Goal: Task Accomplishment & Management: Manage account settings

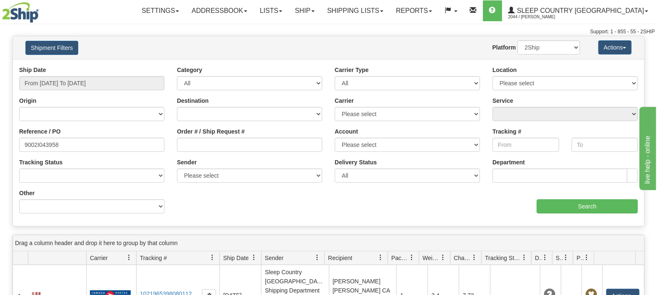
click at [310, 204] on div "Ship Date From 08/10/2025 To 09/08/2025 Category All Inbound Outbound Carrier T…" at bounding box center [329, 143] width 632 height 154
click at [584, 210] on input "Search" at bounding box center [587, 207] width 101 height 14
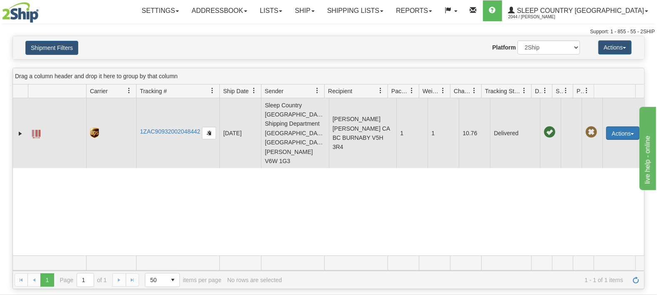
click at [621, 127] on button "Actions" at bounding box center [623, 133] width 33 height 13
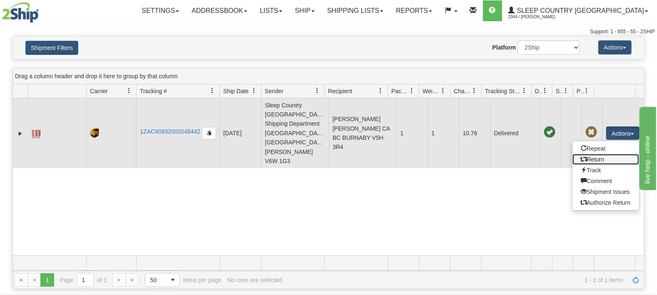
click at [598, 154] on link "Return" at bounding box center [606, 159] width 67 height 11
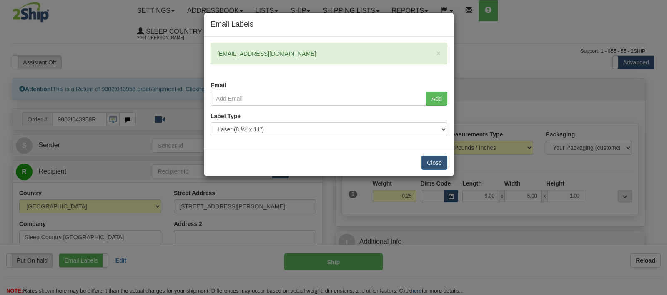
drag, startPoint x: 249, startPoint y: 51, endPoint x: 210, endPoint y: 51, distance: 39.2
click at [210, 51] on div "× hayleychang10@gmail.com Email" at bounding box center [328, 67] width 249 height 49
copy div "hayleychang10@gmail.com"
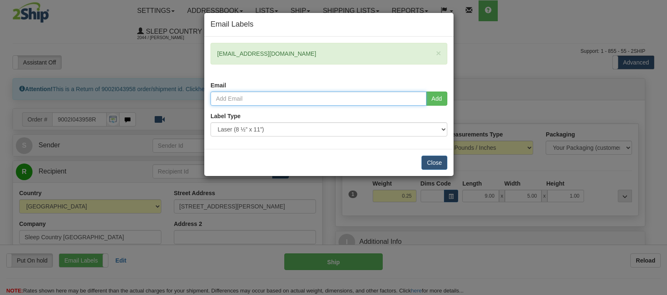
click at [246, 100] on input "email" at bounding box center [318, 99] width 216 height 14
paste input "hayleychang10@gmail.com"
type input "hayleychang10@gmail.com"
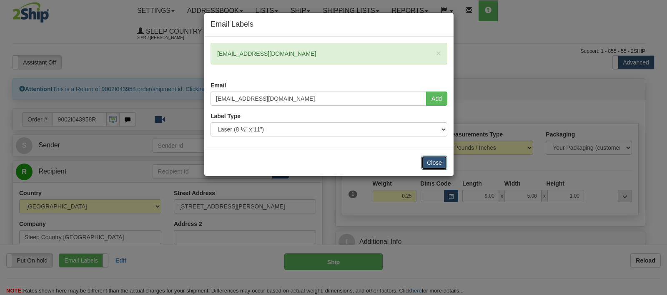
click at [442, 156] on button "Close" at bounding box center [434, 163] width 26 height 14
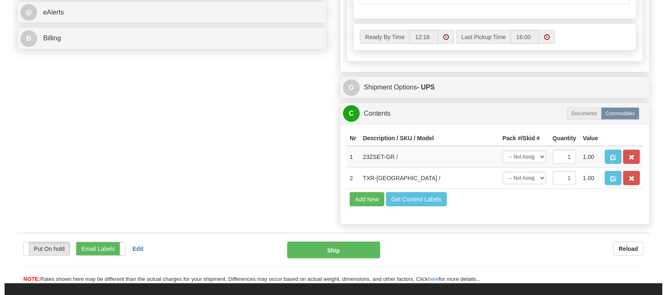
scroll to position [437, 0]
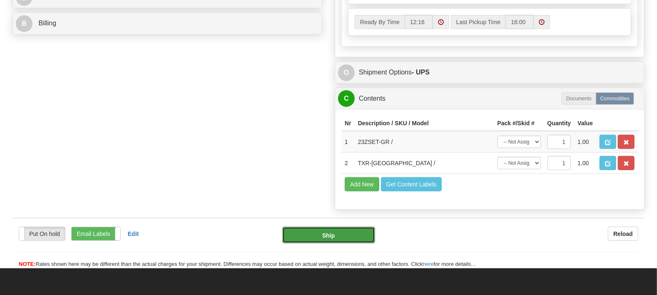
click at [313, 227] on button "Ship" at bounding box center [328, 235] width 93 height 17
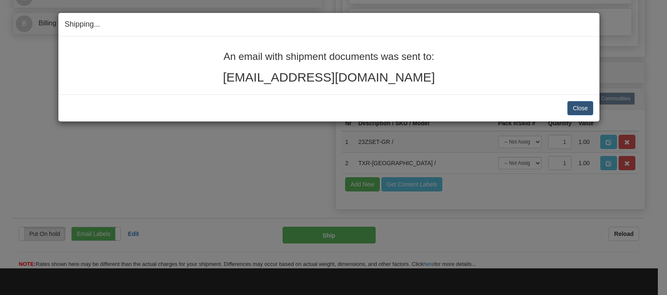
drag, startPoint x: 420, startPoint y: 80, endPoint x: 176, endPoint y: 44, distance: 246.4
click at [176, 44] on div "An email with shipment documents was sent to: hayleychang10@gmail.com" at bounding box center [328, 66] width 541 height 58
copy div "An email with shipment documents was sent to: hayleychang10@gmail.com"
click at [584, 107] on button "Close" at bounding box center [580, 108] width 26 height 14
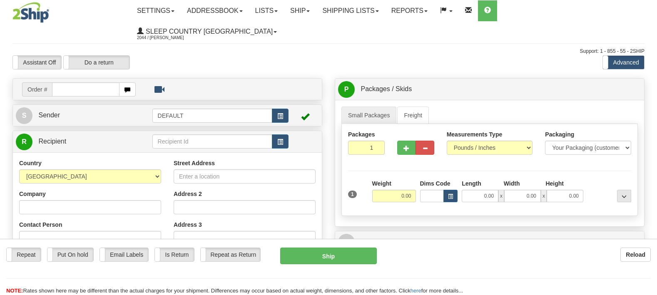
click at [382, 12] on link "Shipping lists" at bounding box center [350, 10] width 69 height 21
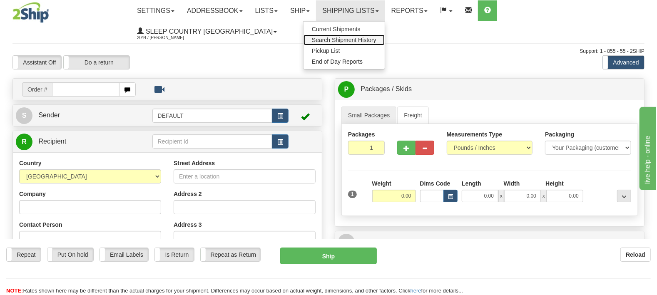
click at [375, 41] on span "Search Shipment History" at bounding box center [344, 40] width 65 height 7
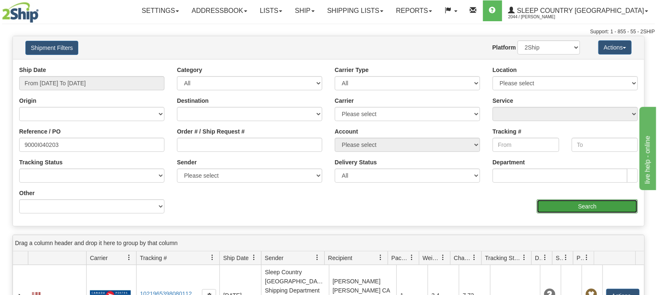
click at [570, 205] on input "Search" at bounding box center [587, 207] width 101 height 14
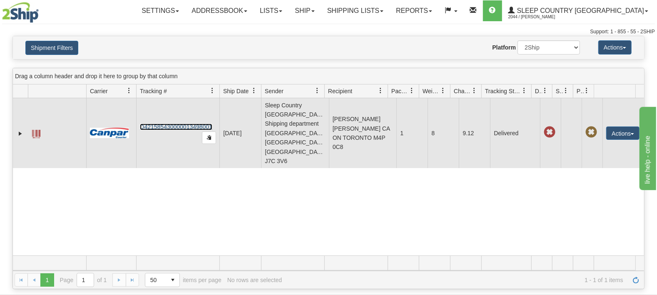
drag, startPoint x: 217, startPoint y: 112, endPoint x: 170, endPoint y: 114, distance: 47.5
click at [170, 114] on td "D421585430000013498001" at bounding box center [177, 133] width 83 height 70
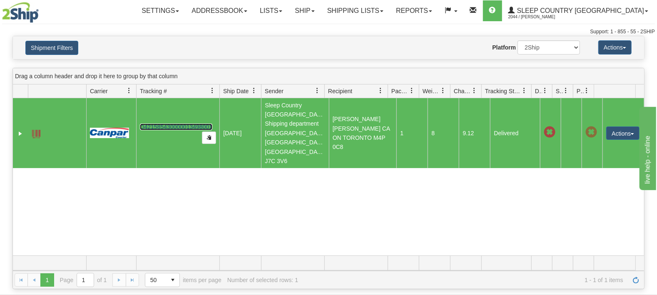
click at [170, 124] on link "D421585430000013498001" at bounding box center [176, 127] width 72 height 7
click at [67, 40] on div "Shipment Filters Website Agent Nothing selected Client User Platform 2Ship Impo…" at bounding box center [329, 47] width 632 height 23
click at [65, 51] on button "Shipment Filters" at bounding box center [51, 48] width 53 height 14
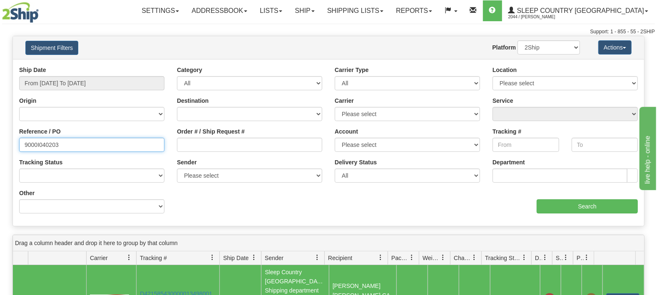
drag, startPoint x: 81, startPoint y: 144, endPoint x: 0, endPoint y: 144, distance: 80.8
click at [19, 144] on input "9000I040203" at bounding box center [91, 145] width 145 height 14
paste input "2I034764"
type input "9002I034764"
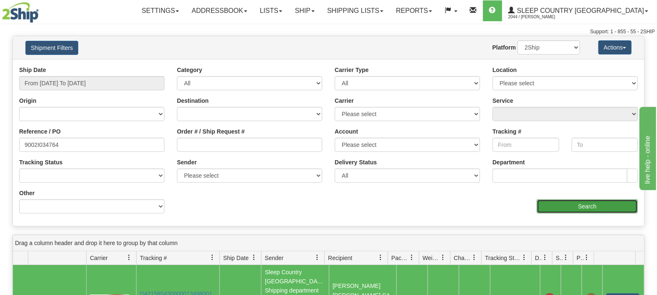
click at [590, 205] on input "Search" at bounding box center [587, 207] width 101 height 14
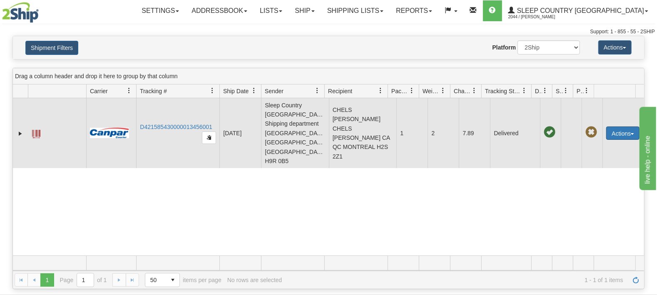
click at [623, 127] on button "Actions" at bounding box center [623, 133] width 33 height 13
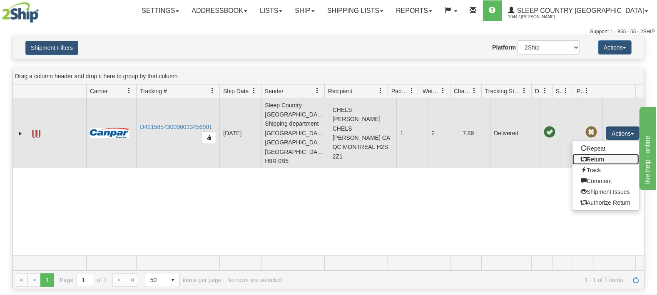
click at [584, 154] on link "Return" at bounding box center [606, 159] width 67 height 11
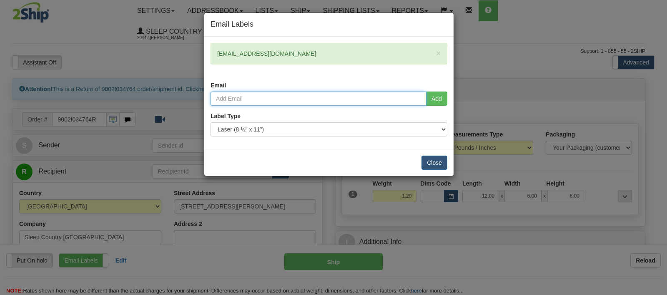
click at [310, 97] on input "email" at bounding box center [318, 99] width 216 height 14
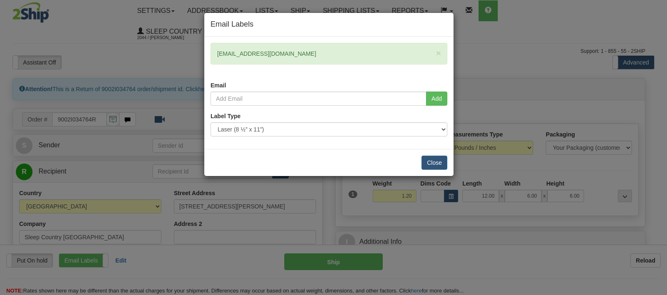
drag, startPoint x: 314, startPoint y: 51, endPoint x: 178, endPoint y: 49, distance: 135.8
click at [178, 49] on div "Email Labels × [EMAIL_ADDRESS][DOMAIN_NAME] Email Add Label Type" at bounding box center [333, 147] width 667 height 295
click at [279, 49] on div "× [EMAIL_ADDRESS][DOMAIN_NAME]" at bounding box center [328, 54] width 237 height 22
drag, startPoint x: 311, startPoint y: 50, endPoint x: 218, endPoint y: 52, distance: 92.9
click at [218, 52] on div "× chels.nadine1991@gmail.com" at bounding box center [328, 54] width 237 height 22
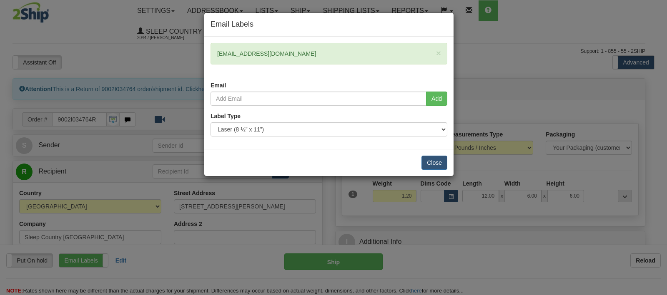
copy div "chels.nadine1991@gmail.com"
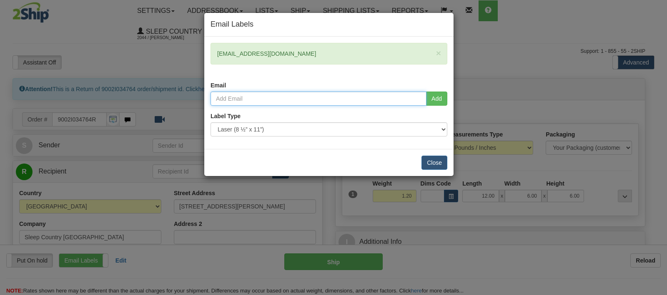
click at [226, 93] on input "email" at bounding box center [318, 99] width 216 height 14
paste input "chels.nadine1991@gmail.com"
type input "chels.nadine1991@gmail.com"
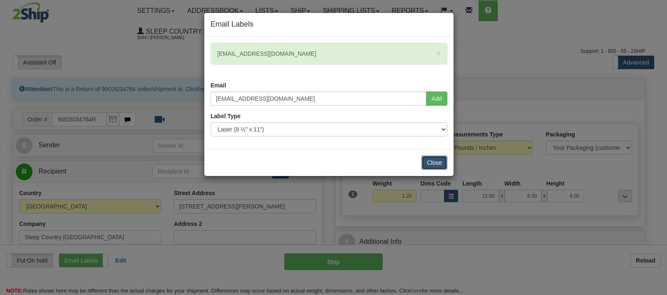
click at [434, 162] on button "Close" at bounding box center [434, 163] width 26 height 14
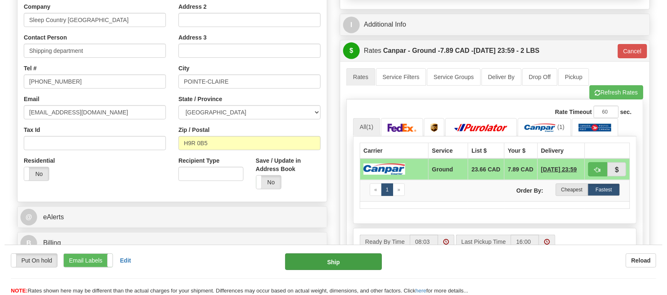
scroll to position [219, 0]
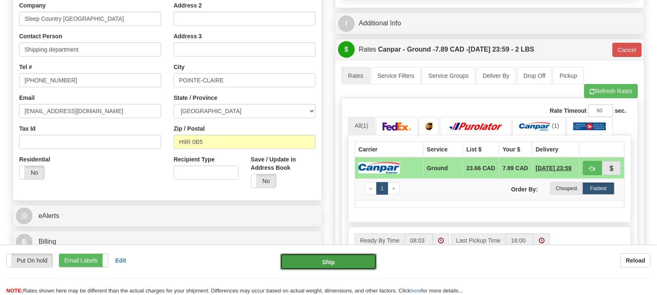
click at [314, 266] on button "Ship" at bounding box center [328, 262] width 97 height 17
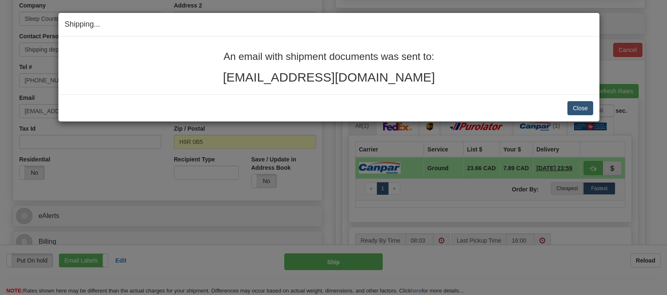
drag, startPoint x: 421, startPoint y: 88, endPoint x: 163, endPoint y: 45, distance: 261.0
click at [163, 45] on div "An email with shipment documents was sent to: chels.nadine1991@gmail.com" at bounding box center [328, 66] width 541 height 58
copy div "An email with shipment documents was sent to: chels.nadine1991@gmail.com"
click at [586, 107] on button "Close" at bounding box center [580, 108] width 26 height 14
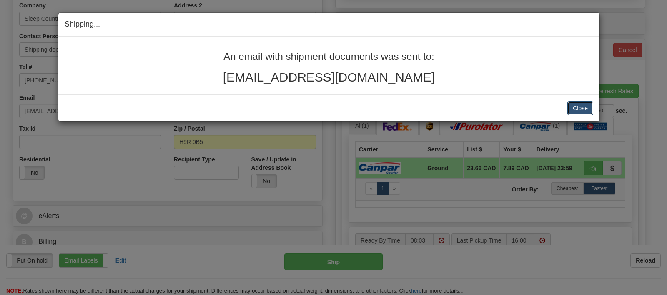
click at [575, 107] on button "Close" at bounding box center [580, 108] width 26 height 14
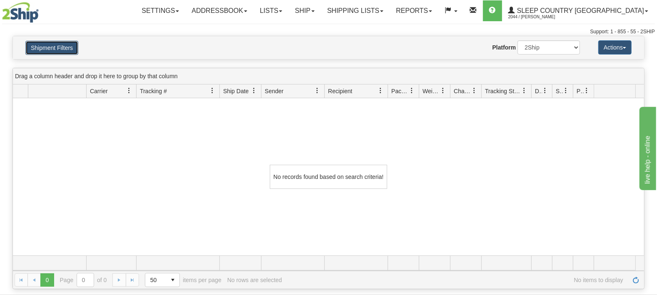
click at [46, 48] on button "Shipment Filters" at bounding box center [51, 48] width 53 height 14
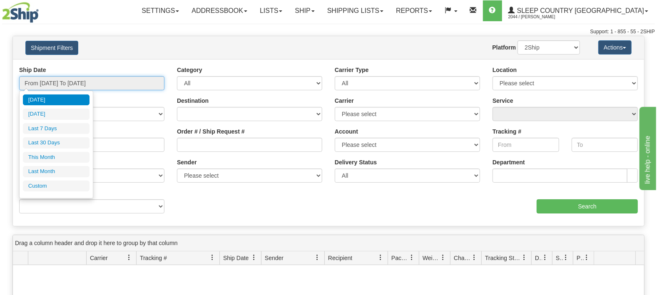
click at [35, 81] on input "From [DATE] To [DATE]" at bounding box center [91, 83] width 145 height 14
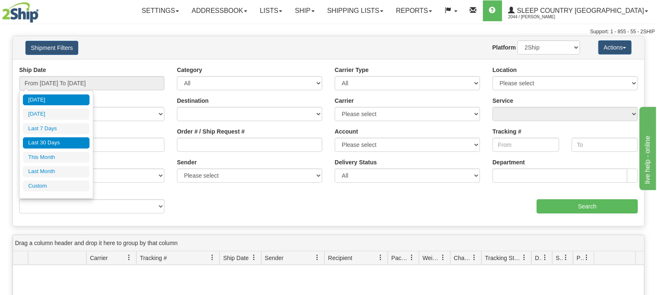
click at [48, 145] on li "Last 30 Days" at bounding box center [56, 142] width 67 height 11
type input "From [DATE] To [DATE]"
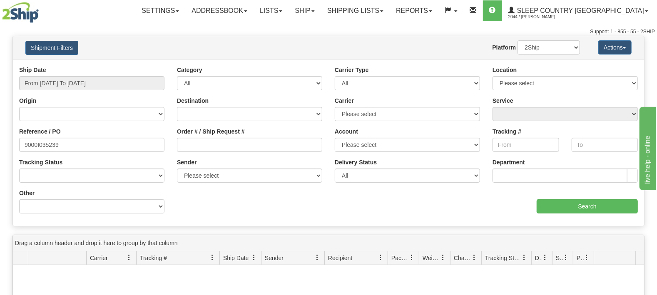
click at [567, 214] on div "Ship Date From [DATE] To [DATE] Category All Inbound Outbound Carrier Type All …" at bounding box center [329, 143] width 632 height 154
click at [580, 205] on input "Search" at bounding box center [587, 207] width 101 height 14
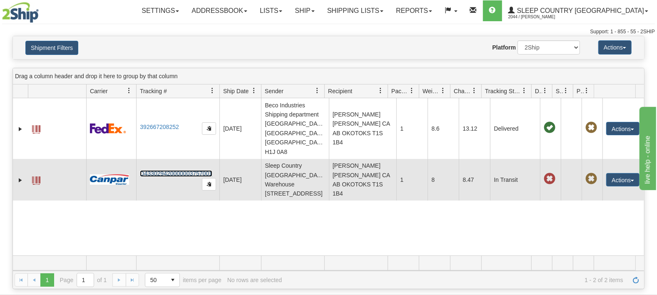
click at [187, 170] on link "D433029420000003757001" at bounding box center [176, 173] width 72 height 7
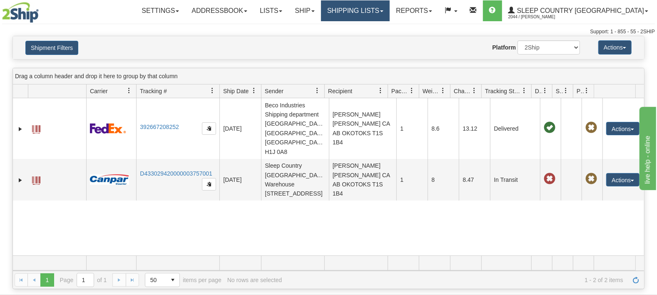
click at [372, 15] on link "Shipping lists" at bounding box center [355, 10] width 69 height 21
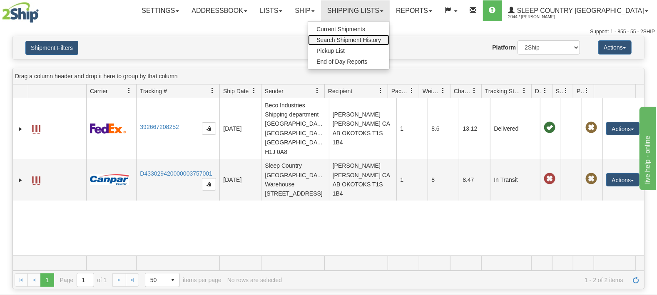
click at [381, 39] on span "Search Shipment History" at bounding box center [349, 40] width 65 height 7
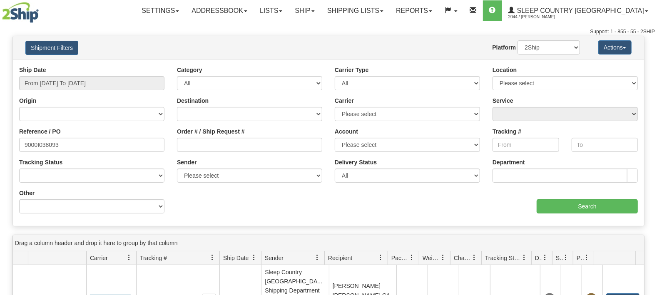
type input "9000I038093"
click at [57, 88] on input "From 09/07/2025 To 09/08/2025" at bounding box center [91, 83] width 145 height 14
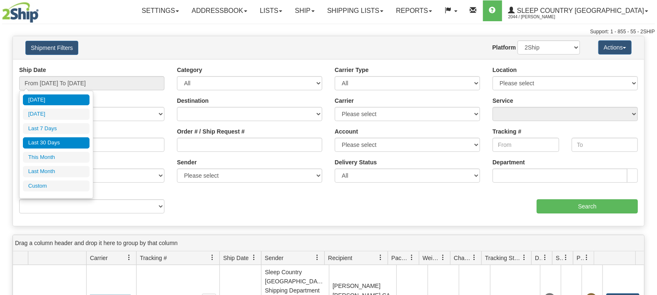
click at [51, 139] on li "Last 30 Days" at bounding box center [56, 142] width 67 height 11
type input "From 08/10/2025 To 09/08/2025"
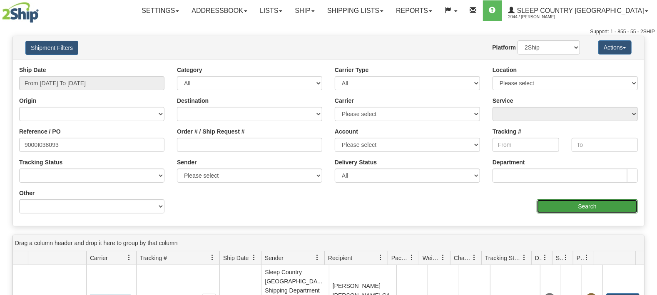
click at [589, 203] on input "Search" at bounding box center [587, 207] width 101 height 14
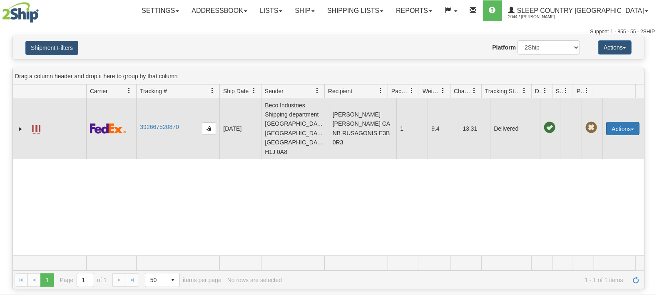
click at [614, 122] on button "Actions" at bounding box center [623, 128] width 33 height 13
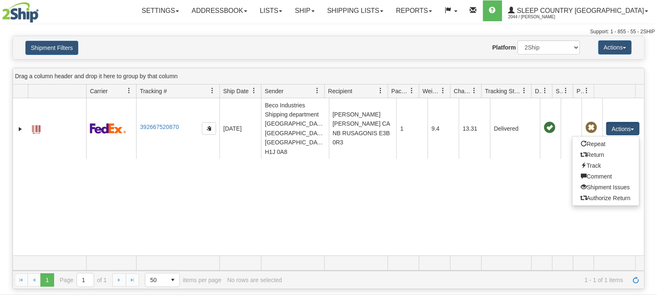
click at [222, 148] on div "31540676 2044 392667520870 08/29/2025 08/29/2025 01:49:53 PM Beco Industries Sh…" at bounding box center [329, 176] width 632 height 157
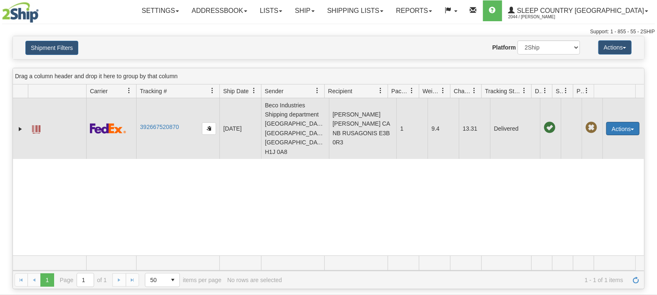
click at [623, 122] on button "Actions" at bounding box center [623, 128] width 33 height 13
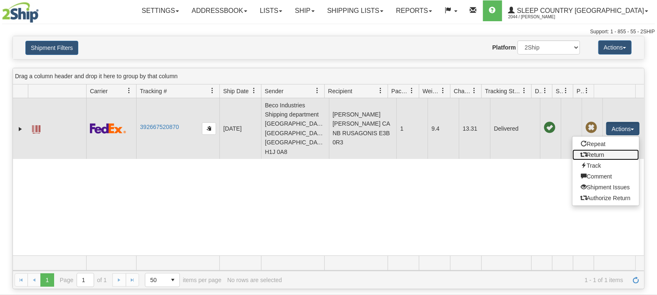
click at [598, 150] on link "Return" at bounding box center [606, 155] width 67 height 11
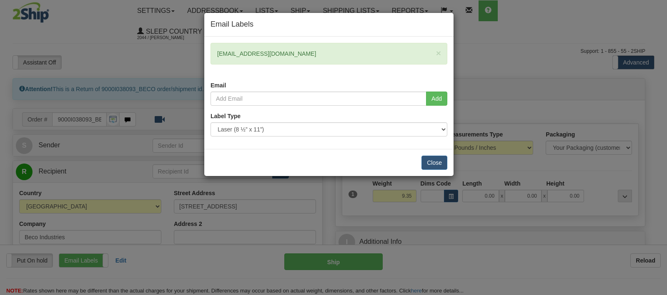
drag, startPoint x: 222, startPoint y: 44, endPoint x: 208, endPoint y: 44, distance: 14.6
click at [208, 44] on div "× [EMAIL_ADDRESS][DOMAIN_NAME] Email" at bounding box center [328, 67] width 249 height 49
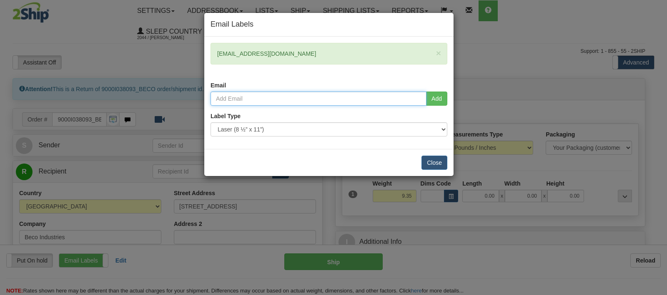
click at [293, 101] on input "email" at bounding box center [318, 99] width 216 height 14
paste input "[EMAIL_ADDRESS][DOMAIN_NAME]"
type input "[EMAIL_ADDRESS][DOMAIN_NAME]"
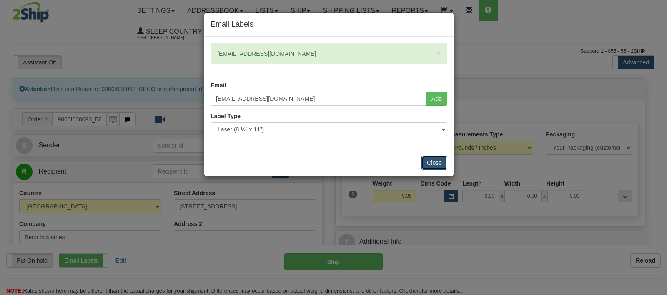
click at [432, 160] on button "Close" at bounding box center [434, 163] width 26 height 14
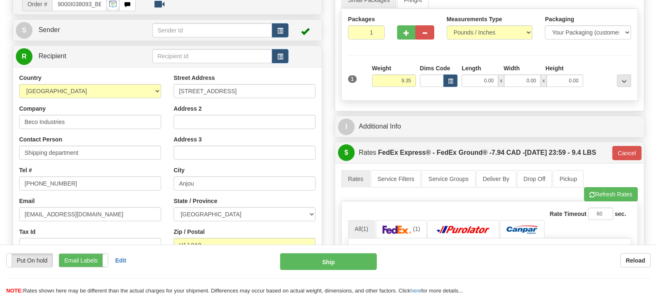
scroll to position [131, 0]
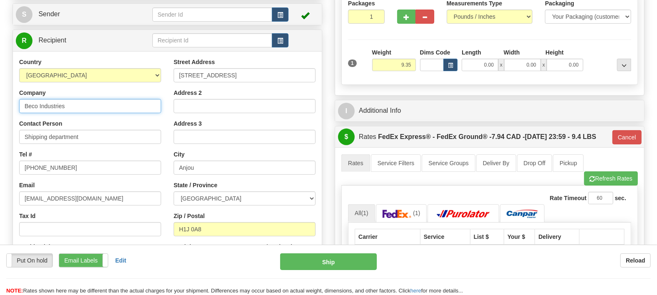
drag, startPoint x: 86, startPoint y: 80, endPoint x: 0, endPoint y: 95, distance: 87.1
click at [19, 99] on input "Beco Industries" at bounding box center [90, 106] width 142 height 14
type input "SCC"
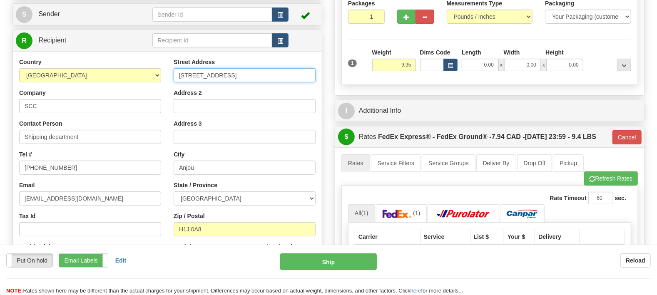
drag, startPoint x: 241, startPoint y: 57, endPoint x: 100, endPoint y: 55, distance: 140.8
click at [174, 68] on input "7720 Larrey street" at bounding box center [245, 75] width 142 height 14
paste input "11 DUFFERIN PL SE CALGARY T2C 4W3"
drag, startPoint x: 236, startPoint y: 53, endPoint x: 328, endPoint y: 57, distance: 92.1
click at [316, 68] on input "11 DUFFERIN PL SE CALGARY T2C 4W3" at bounding box center [245, 75] width 142 height 14
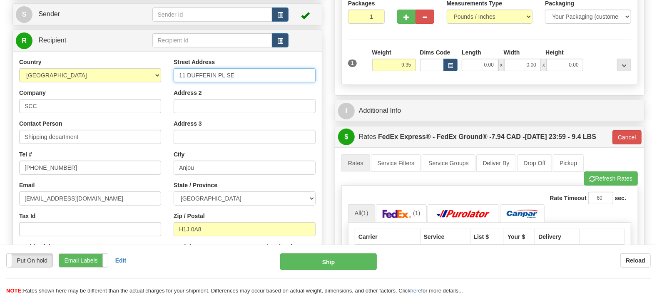
type input "11 DUFFERIN PL SE"
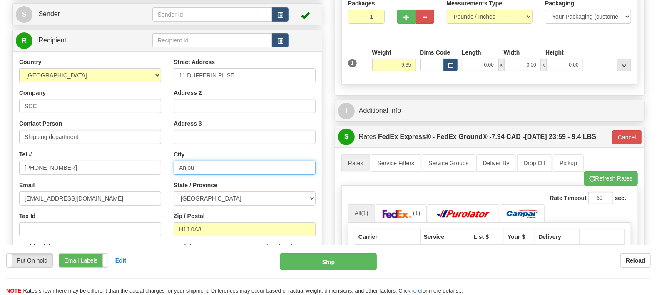
drag, startPoint x: 139, startPoint y: 144, endPoint x: 70, endPoint y: 143, distance: 68.7
click at [174, 161] on input "Anjou" at bounding box center [245, 168] width 142 height 14
paste input "CALGARY T2C 4W3"
drag, startPoint x: 209, startPoint y: 147, endPoint x: 266, endPoint y: 140, distance: 57.1
click at [266, 161] on input "CALGARY T2C 4W3" at bounding box center [245, 168] width 142 height 14
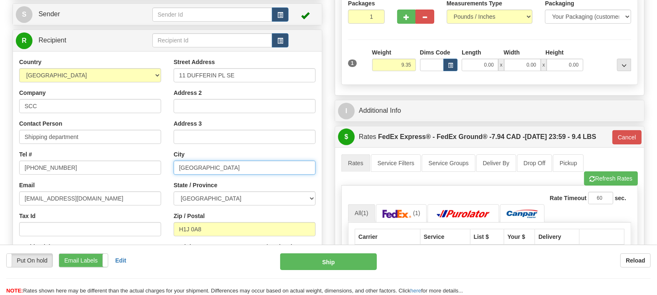
type input "[GEOGRAPHIC_DATA]"
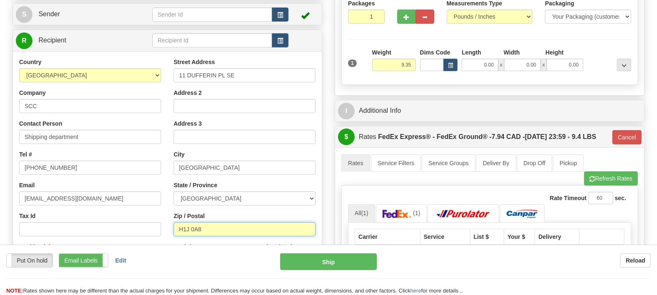
drag, startPoint x: 142, startPoint y: 211, endPoint x: 116, endPoint y: 210, distance: 25.4
click at [174, 222] on input "H1J 0A8" at bounding box center [245, 229] width 142 height 14
paste input "T2C 4W3"
type input "T2C 4W3"
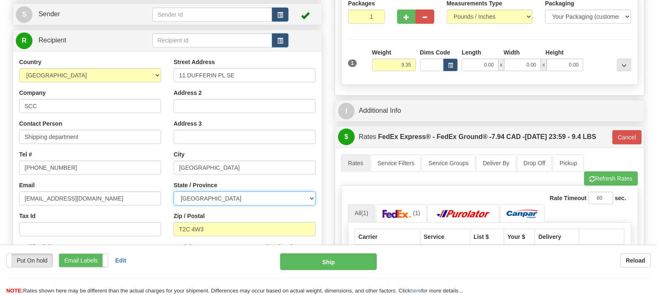
type input "92"
select select "AB"
click option "[GEOGRAPHIC_DATA]" at bounding box center [0, 0] width 0 height 0
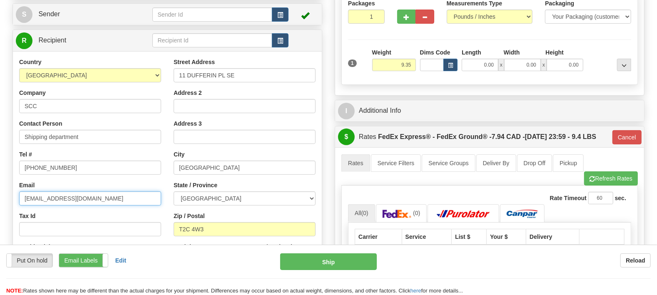
drag, startPoint x: 124, startPoint y: 178, endPoint x: 0, endPoint y: 177, distance: 123.7
click at [19, 192] on input "[EMAIL_ADDRESS][DOMAIN_NAME]" at bounding box center [90, 199] width 142 height 14
click at [61, 192] on input "Email" at bounding box center [90, 199] width 142 height 14
paste input "[EMAIL_ADDRESS][DOMAIN_NAME]"
type input "[EMAIL_ADDRESS][DOMAIN_NAME]"
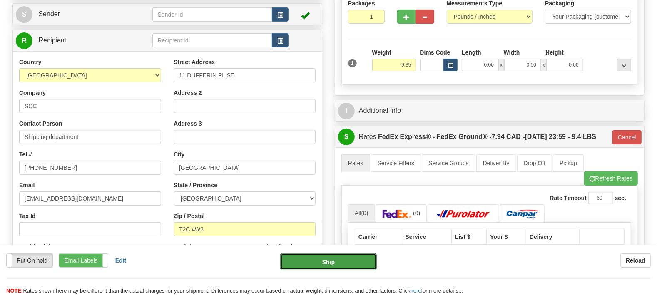
click at [324, 257] on button "Ship" at bounding box center [328, 262] width 97 height 17
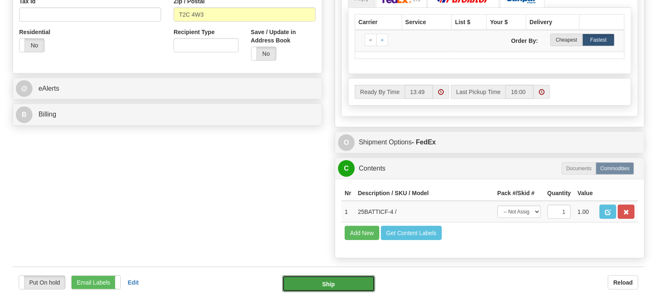
scroll to position [350, 0]
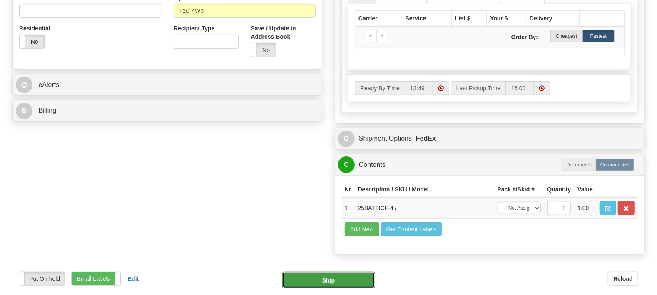
click at [304, 272] on button "Ship" at bounding box center [328, 280] width 93 height 17
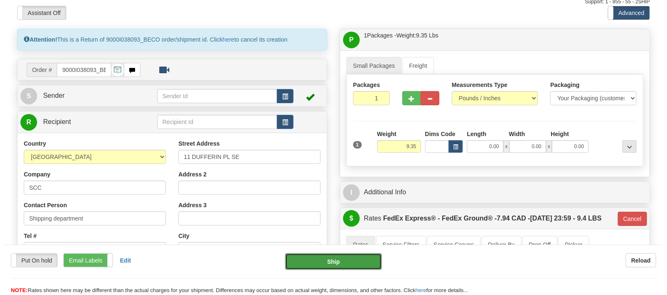
scroll to position [0, 0]
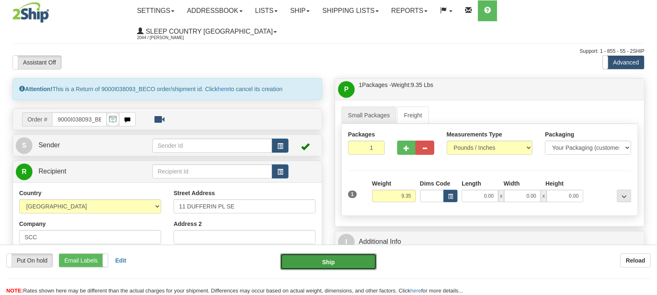
click at [310, 267] on button "Ship" at bounding box center [328, 262] width 97 height 17
click at [151, 78] on div "Attention! This is a Return of 9000I038093_BECO order/shipment id. Click here t…" at bounding box center [167, 89] width 310 height 22
click at [227, 86] on link "here" at bounding box center [224, 89] width 12 height 7
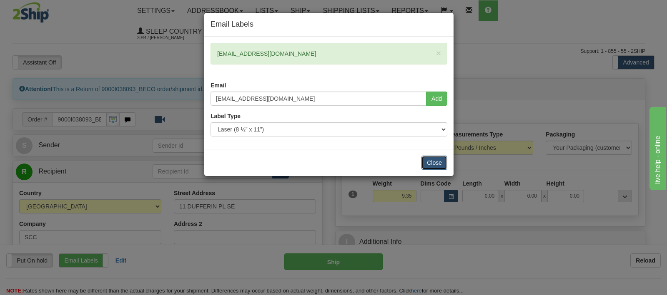
click at [445, 161] on button "Close" at bounding box center [434, 163] width 26 height 14
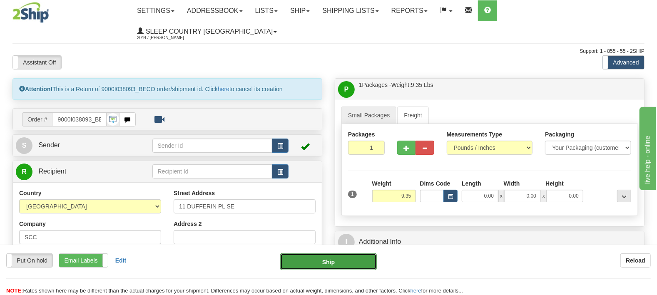
click at [337, 255] on button "Ship" at bounding box center [328, 262] width 97 height 17
click at [324, 266] on button "Ship" at bounding box center [328, 262] width 97 height 17
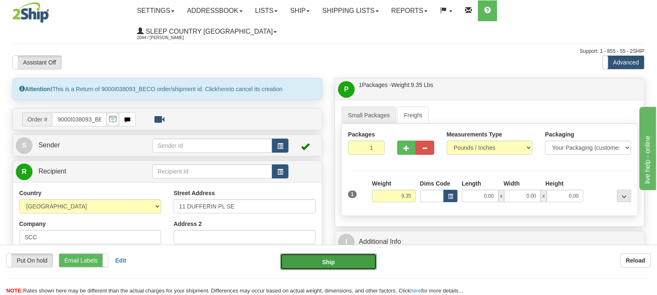
click at [324, 266] on button "Ship" at bounding box center [328, 262] width 97 height 17
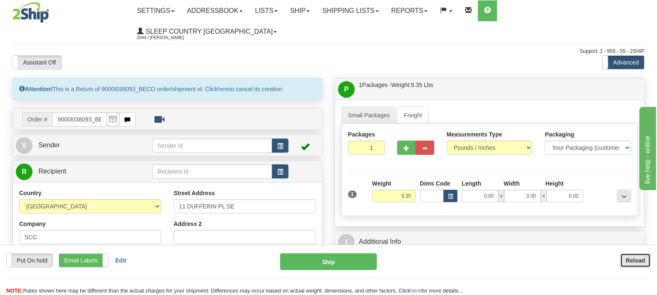
click at [630, 255] on button "Reload" at bounding box center [636, 261] width 30 height 14
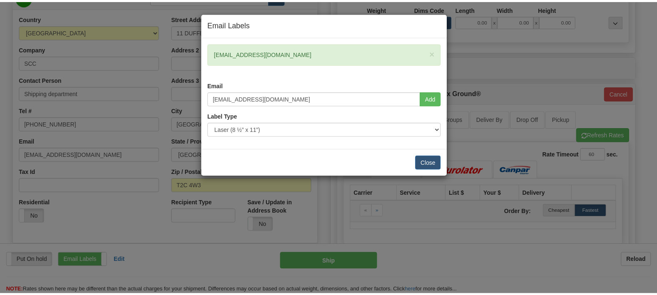
scroll to position [175, 0]
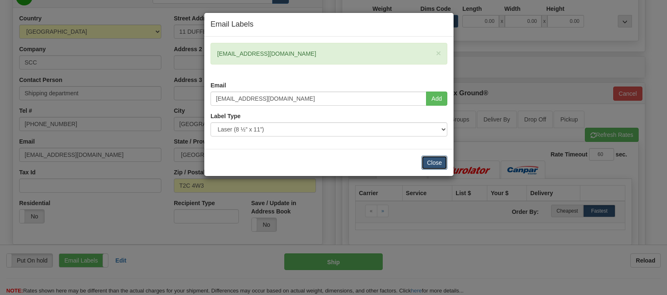
click at [430, 160] on button "Close" at bounding box center [434, 163] width 26 height 14
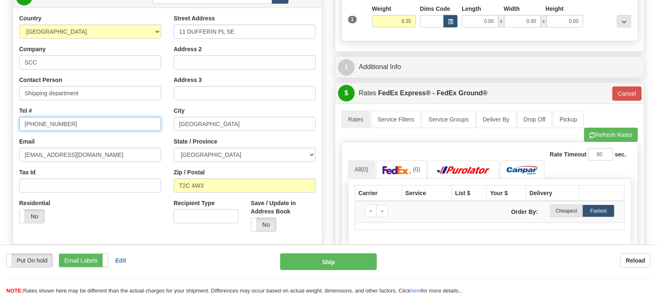
drag, startPoint x: 77, startPoint y: 109, endPoint x: 0, endPoint y: 110, distance: 77.5
click at [19, 117] on input "[PHONE_NUMBER]" at bounding box center [90, 124] width 142 height 14
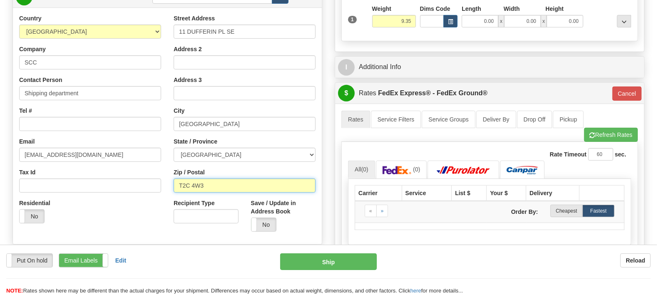
click at [191, 179] on input "T2C 4W3" at bounding box center [245, 186] width 142 height 14
click at [183, 179] on input "T2C 4W3" at bounding box center [245, 186] width 142 height 14
click at [193, 179] on input "T2C 4W3" at bounding box center [245, 186] width 142 height 14
type input "T2C4W3"
click at [85, 199] on div "Residential Yes No" at bounding box center [90, 214] width 155 height 31
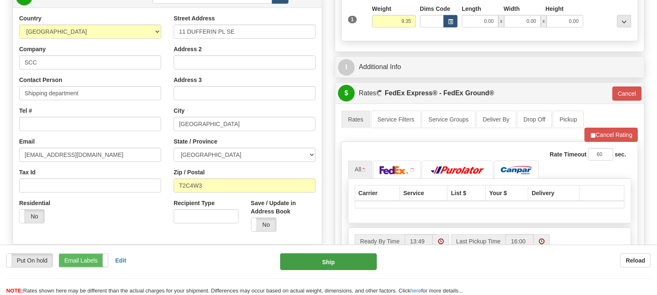
type input "92"
click at [356, 265] on button "Ship" at bounding box center [328, 262] width 97 height 17
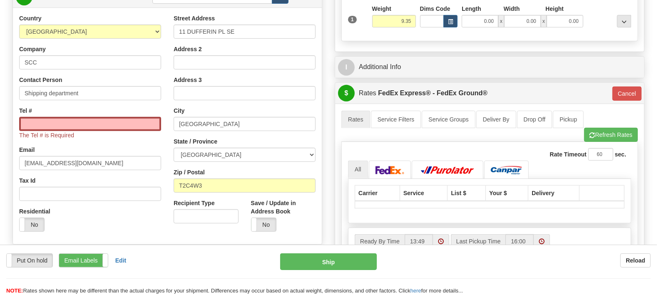
click at [82, 107] on div "Tel # The Tel # is Required" at bounding box center [90, 123] width 142 height 33
click at [75, 117] on input "Tel #" at bounding box center [90, 124] width 142 height 14
paste input "[PHONE_NUMBER]"
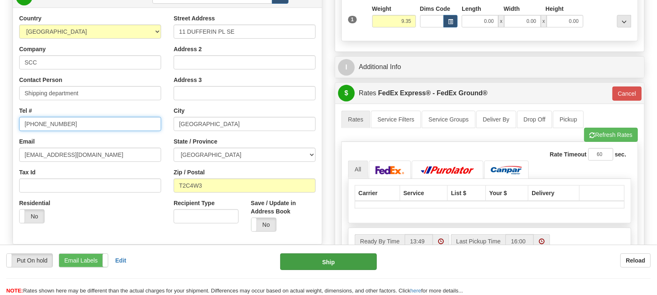
type input "[PHONE_NUMBER]"
click at [335, 266] on button "Ship" at bounding box center [328, 262] width 97 height 17
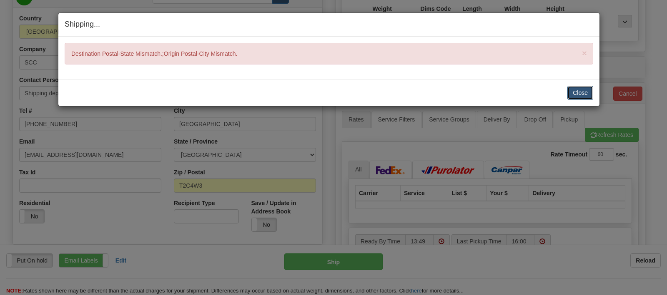
click at [583, 90] on button "Close" at bounding box center [580, 93] width 26 height 14
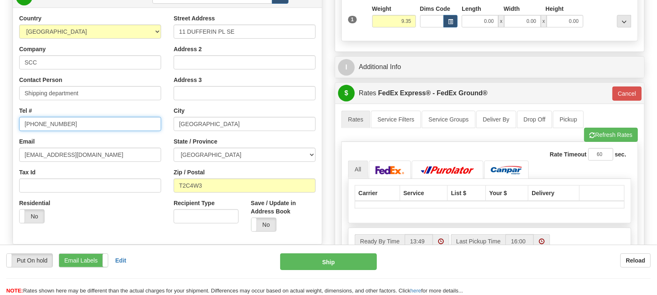
click at [78, 117] on input "[PHONE_NUMBER]" at bounding box center [90, 124] width 142 height 14
click at [75, 55] on input "SCC" at bounding box center [90, 62] width 142 height 14
type input "Sleep Country"
drag, startPoint x: 143, startPoint y: 201, endPoint x: 155, endPoint y: 212, distance: 15.9
click at [144, 201] on div "Residential Yes No" at bounding box center [90, 214] width 155 height 31
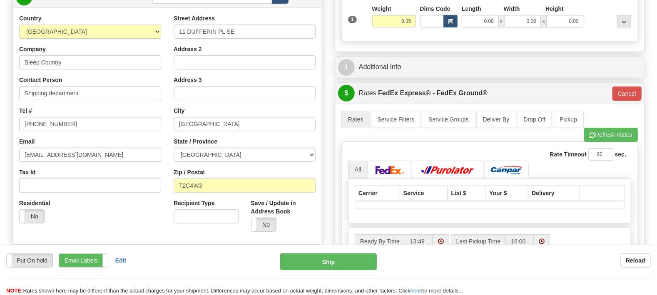
click at [328, 247] on div "Put On hold Put On hold Print Order Slip Print Order Slip Email Labels Email La…" at bounding box center [328, 270] width 657 height 50
click at [320, 264] on button "Ship" at bounding box center [328, 262] width 97 height 17
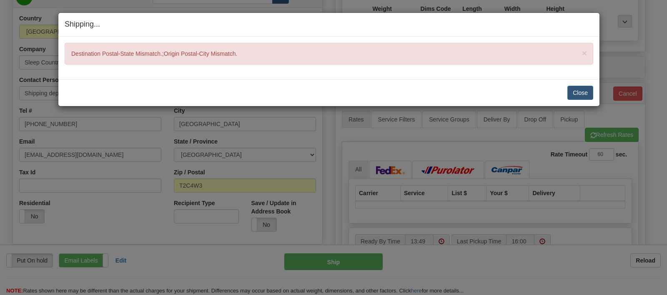
click at [182, 59] on div "× Destination Postal-State Mismatch.;Origin Postal-City Mismatch." at bounding box center [329, 54] width 528 height 22
click at [97, 204] on div "Shipping... Your SHIPMENT will EXPIRE in × Destination Postal-State Mismatch.;O…" at bounding box center [333, 147] width 667 height 295
click at [572, 91] on button "Close" at bounding box center [580, 93] width 26 height 14
